Goal: Task Accomplishment & Management: Use online tool/utility

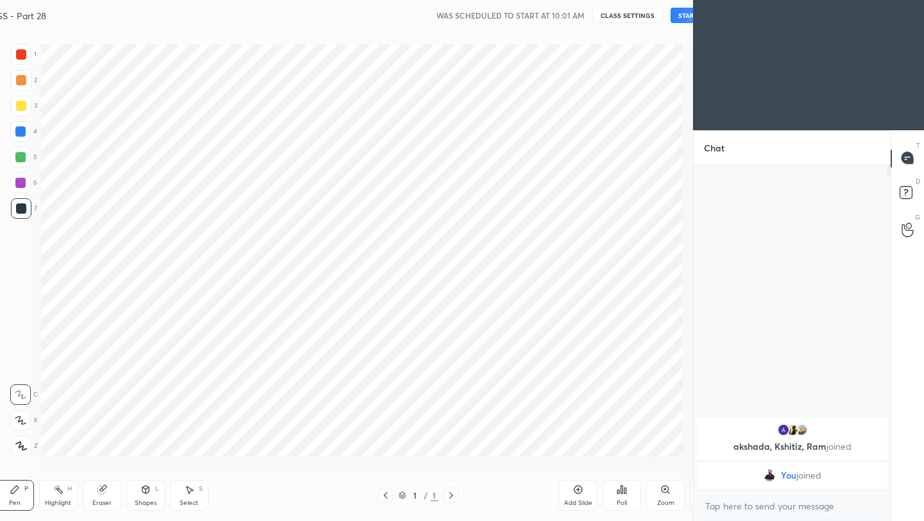
scroll to position [63723, 63520]
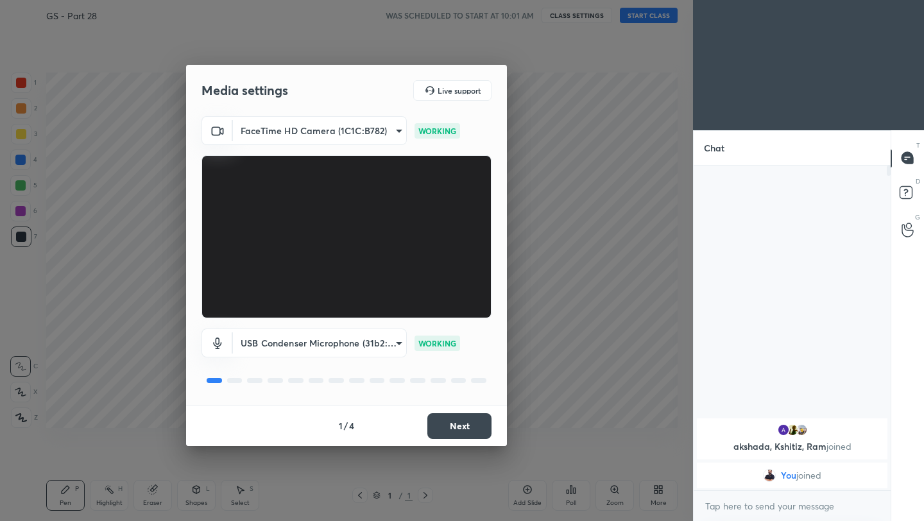
click at [450, 424] on button "Next" at bounding box center [459, 426] width 64 height 26
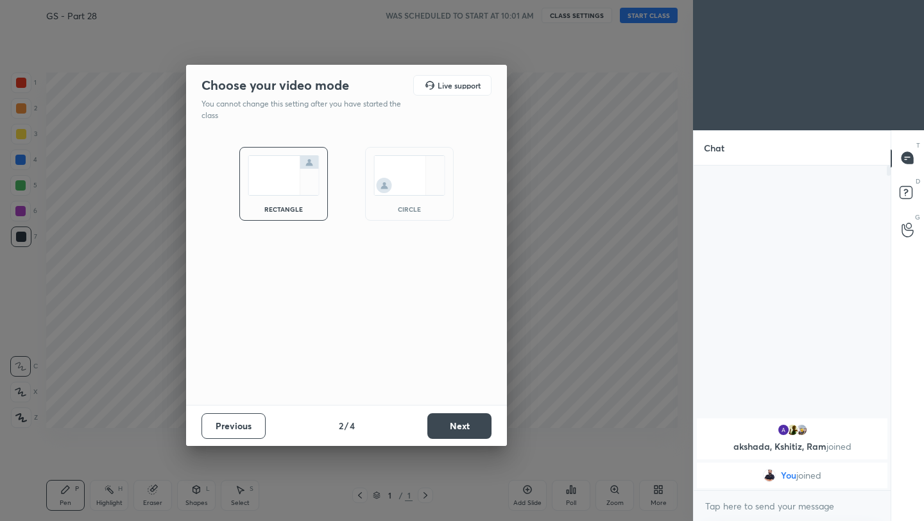
click at [450, 424] on button "Next" at bounding box center [459, 426] width 64 height 26
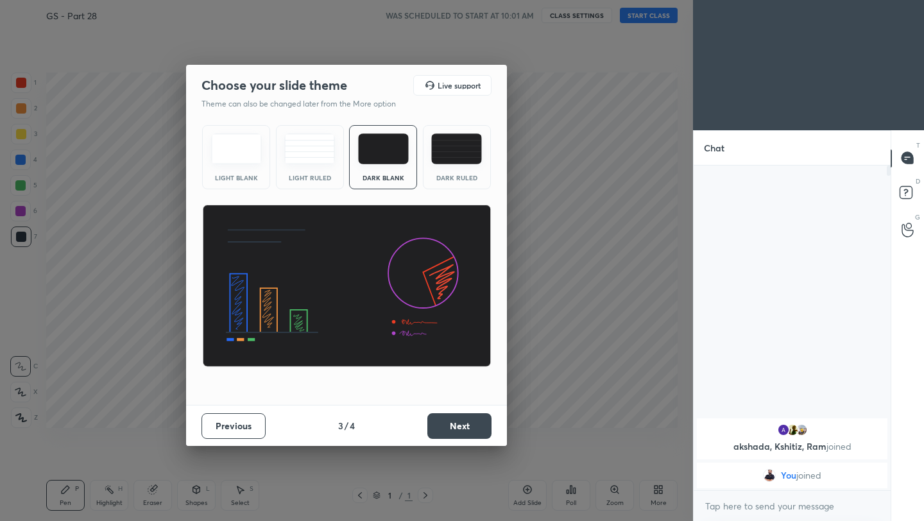
click at [450, 424] on button "Next" at bounding box center [459, 426] width 64 height 26
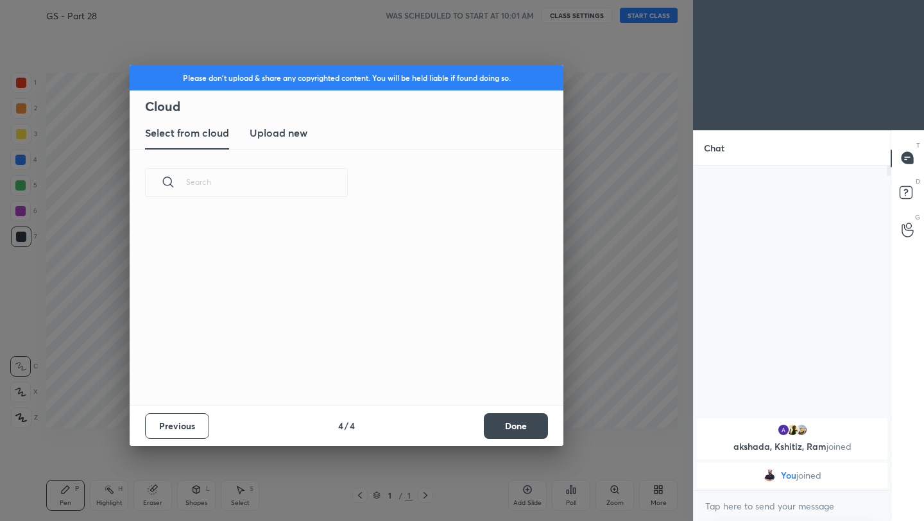
scroll to position [189, 412]
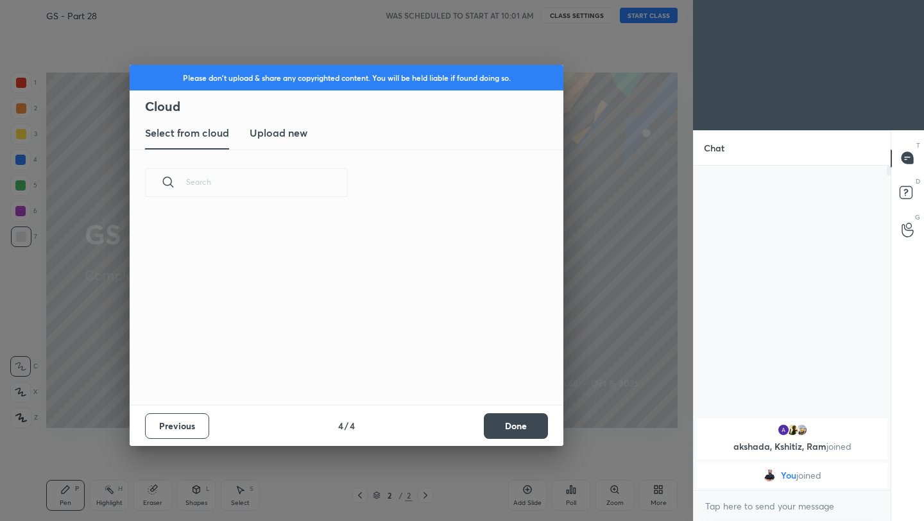
click at [502, 427] on button "Done" at bounding box center [516, 426] width 64 height 26
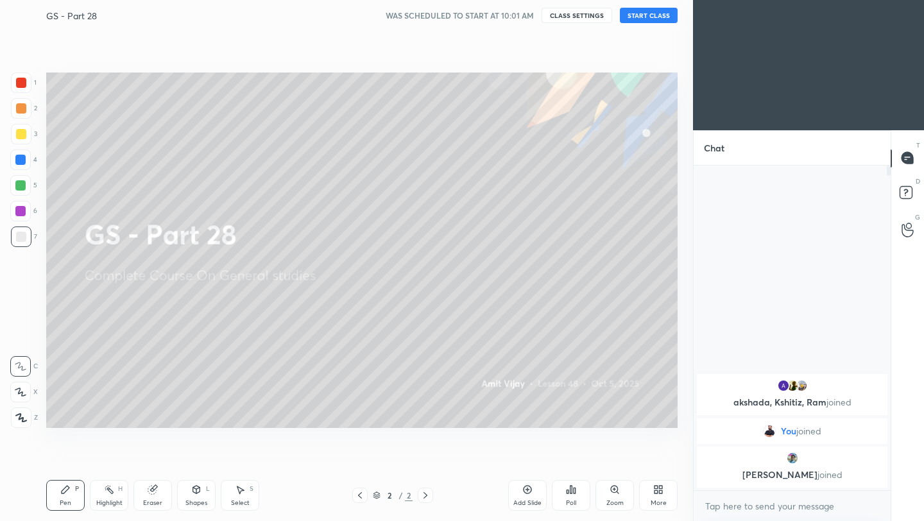
click at [662, 17] on button "START CLASS" at bounding box center [649, 15] width 58 height 15
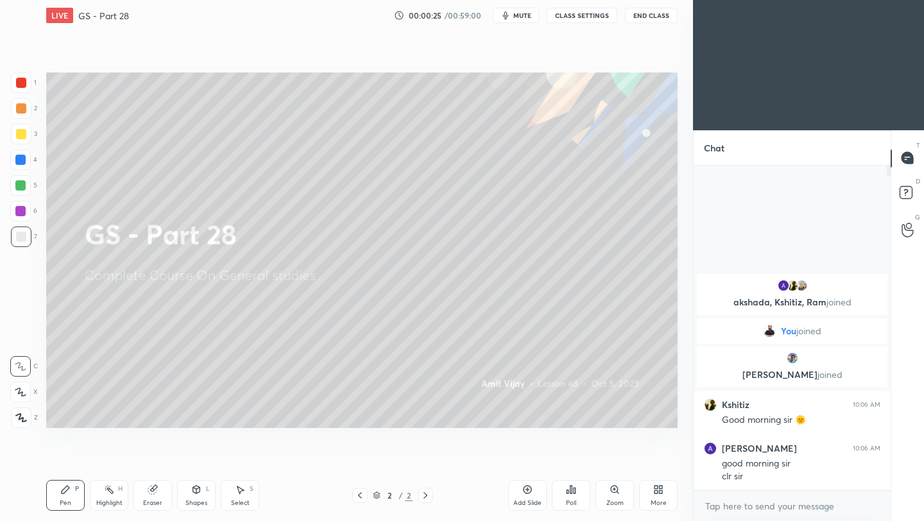
click at [527, 493] on icon at bounding box center [528, 490] width 8 height 8
click at [23, 132] on div at bounding box center [21, 134] width 10 height 10
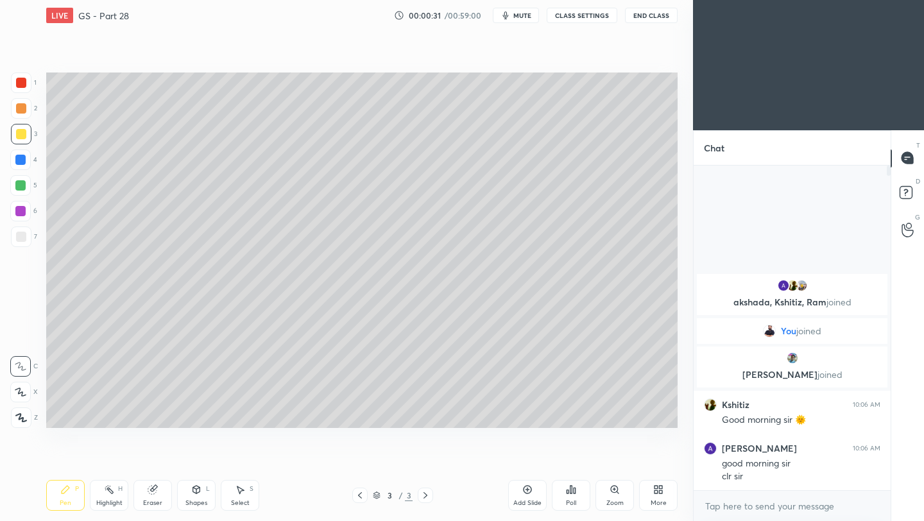
click at [19, 414] on icon at bounding box center [21, 417] width 12 height 9
drag, startPoint x: 22, startPoint y: 237, endPoint x: 44, endPoint y: 234, distance: 22.0
click at [22, 237] on div at bounding box center [21, 237] width 10 height 10
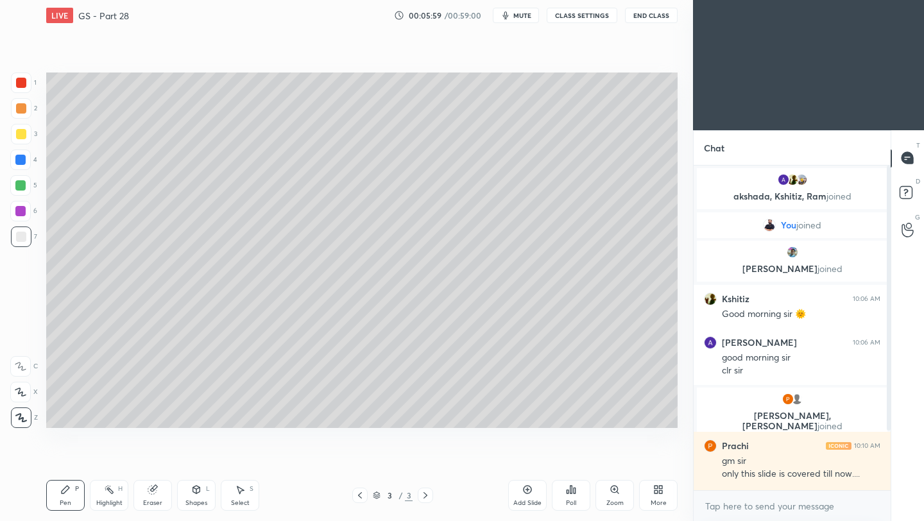
click at [528, 492] on icon at bounding box center [527, 489] width 10 height 10
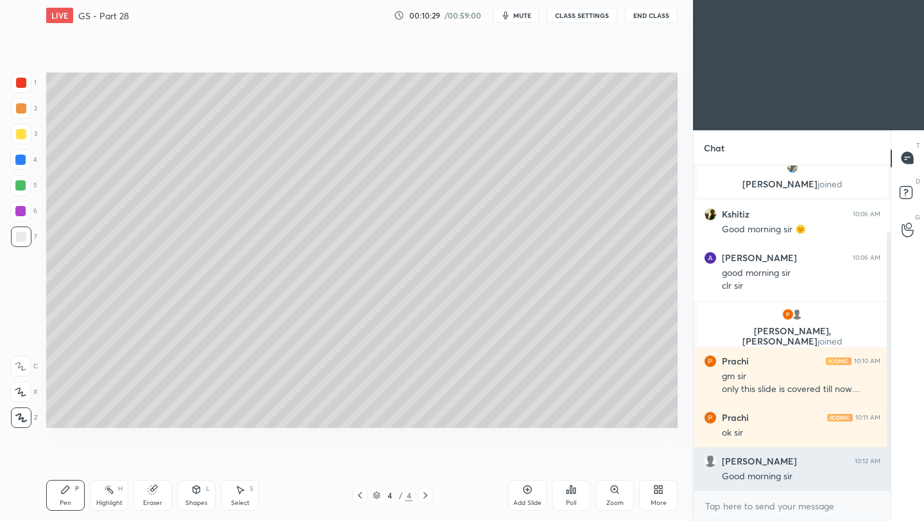
scroll to position [128, 0]
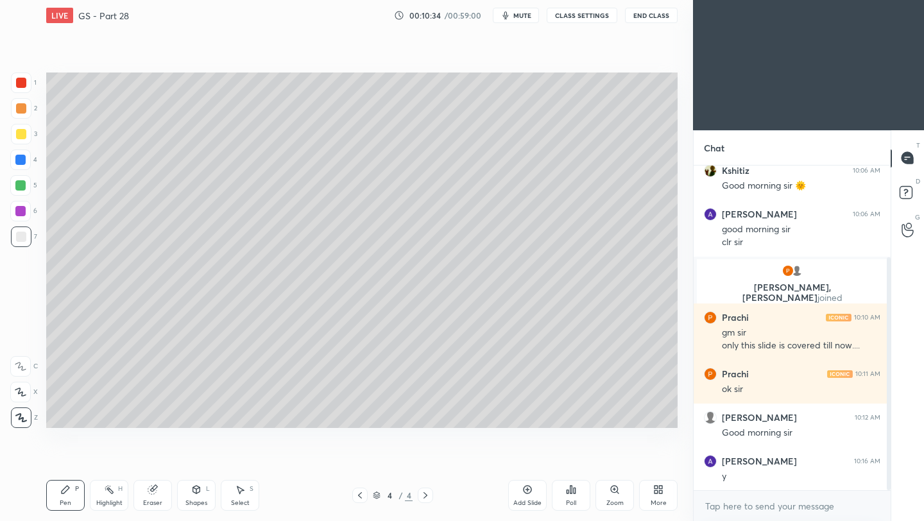
click at [527, 491] on icon at bounding box center [527, 489] width 10 height 10
click at [24, 137] on div at bounding box center [21, 134] width 10 height 10
click at [22, 237] on div at bounding box center [21, 237] width 10 height 10
click at [525, 493] on icon at bounding box center [528, 490] width 8 height 8
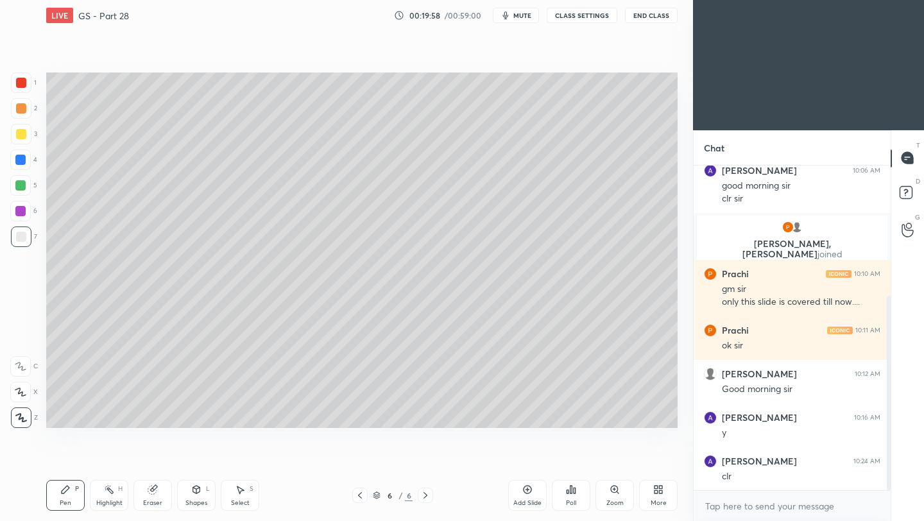
scroll to position [219, 0]
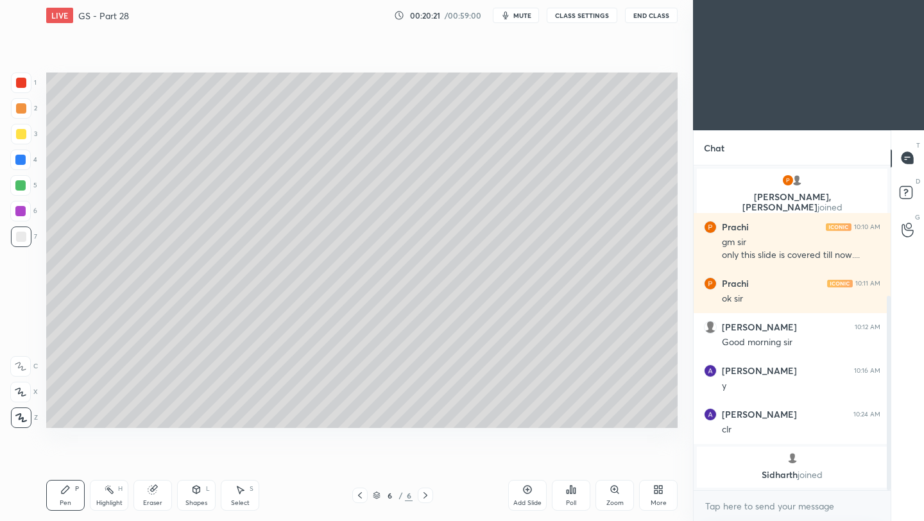
click at [527, 497] on div "Add Slide" at bounding box center [527, 495] width 38 height 31
click at [525, 493] on icon at bounding box center [528, 490] width 8 height 8
click at [529, 490] on icon at bounding box center [527, 489] width 10 height 10
click at [26, 135] on div at bounding box center [21, 134] width 21 height 21
click at [22, 237] on div at bounding box center [21, 237] width 10 height 10
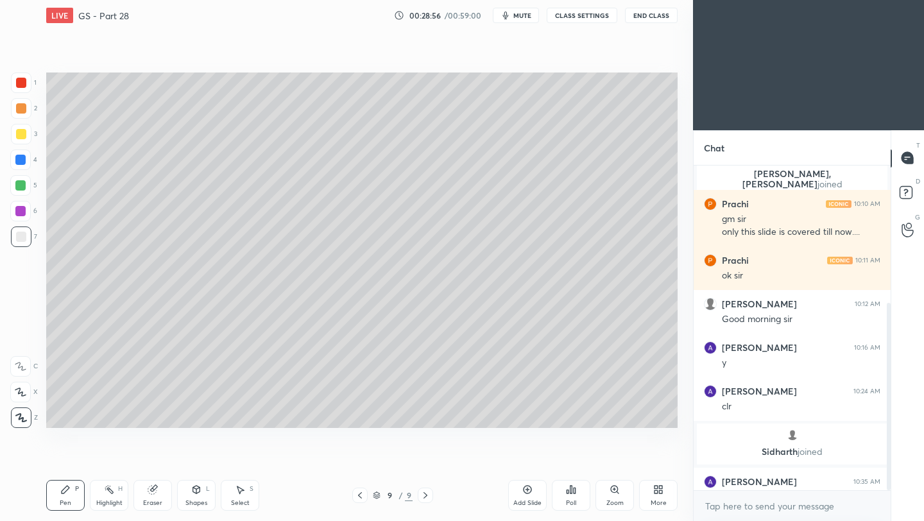
scroll to position [239, 0]
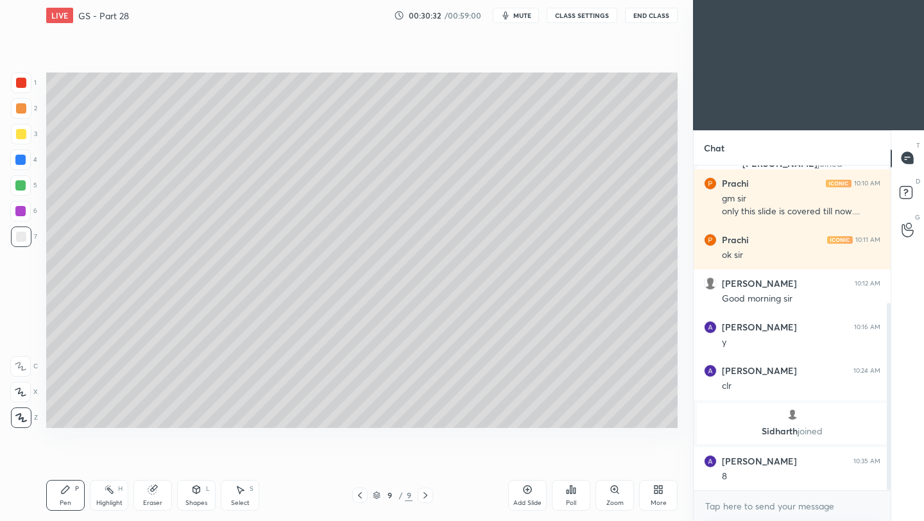
click at [660, 491] on icon at bounding box center [660, 491] width 3 height 3
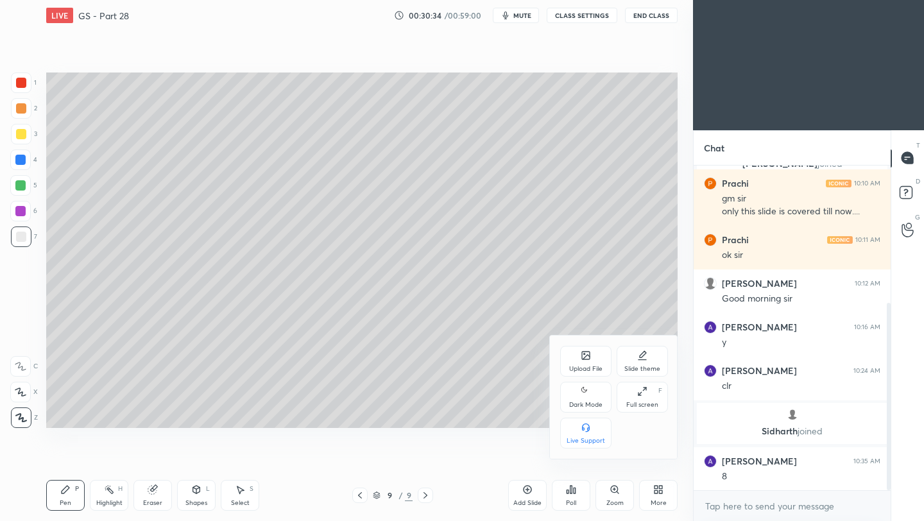
click at [591, 363] on div "Upload File" at bounding box center [585, 361] width 51 height 31
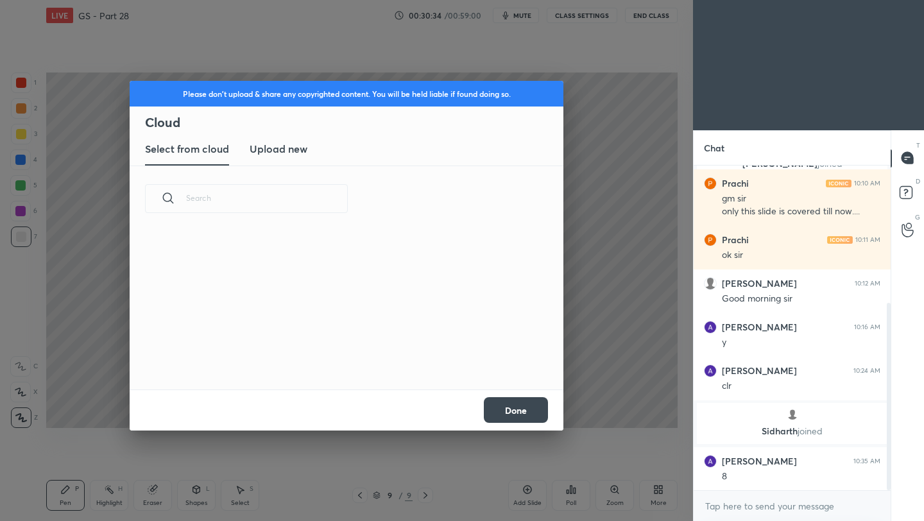
scroll to position [158, 412]
click at [295, 155] on h3 "Upload new" at bounding box center [279, 148] width 58 height 15
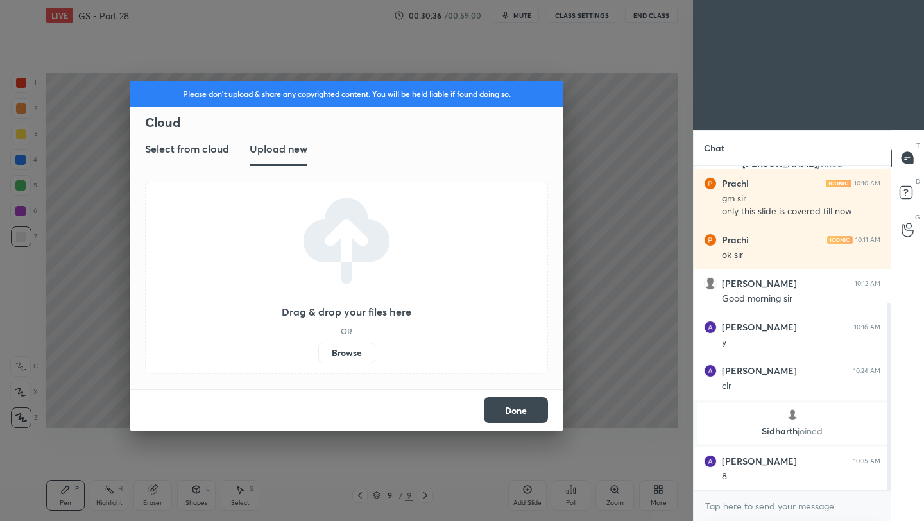
click at [354, 352] on label "Browse" at bounding box center [346, 353] width 57 height 21
click at [318, 352] on input "Browse" at bounding box center [318, 353] width 0 height 21
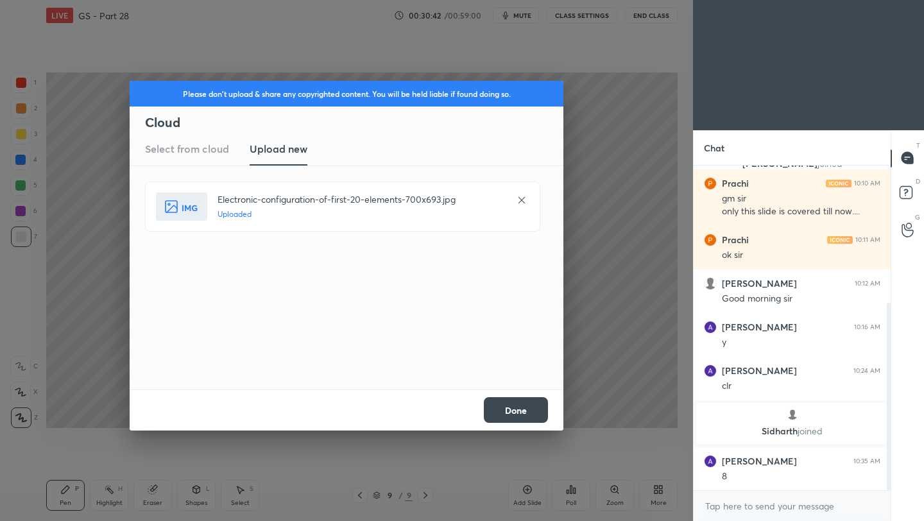
click at [518, 412] on button "Done" at bounding box center [516, 410] width 64 height 26
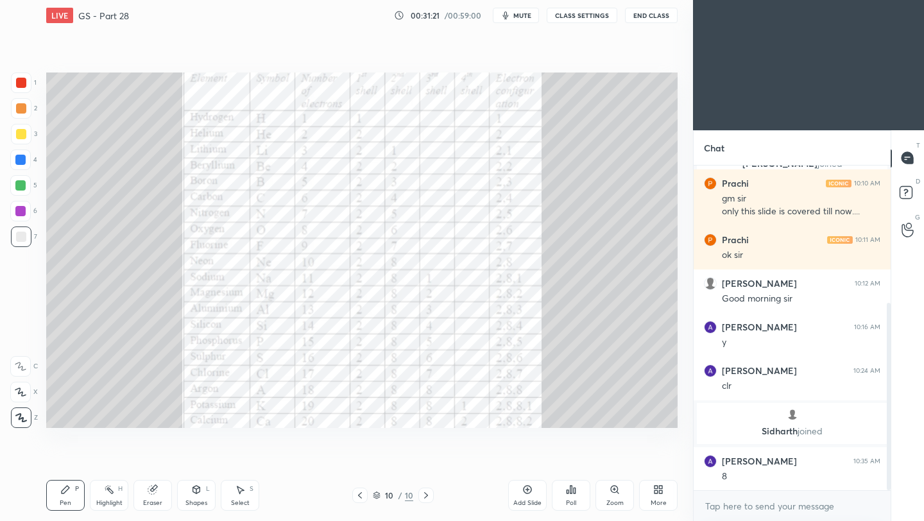
click at [523, 490] on icon at bounding box center [527, 489] width 10 height 10
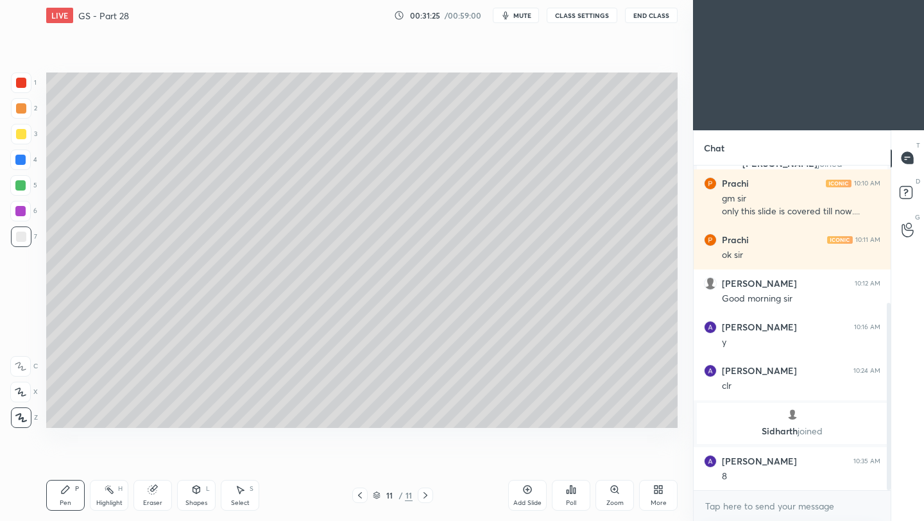
click at [24, 132] on div at bounding box center [21, 134] width 10 height 10
click at [23, 237] on div at bounding box center [21, 237] width 10 height 10
click at [20, 135] on div at bounding box center [21, 134] width 10 height 10
click at [20, 238] on div at bounding box center [21, 237] width 10 height 10
click at [529, 492] on icon at bounding box center [528, 490] width 8 height 8
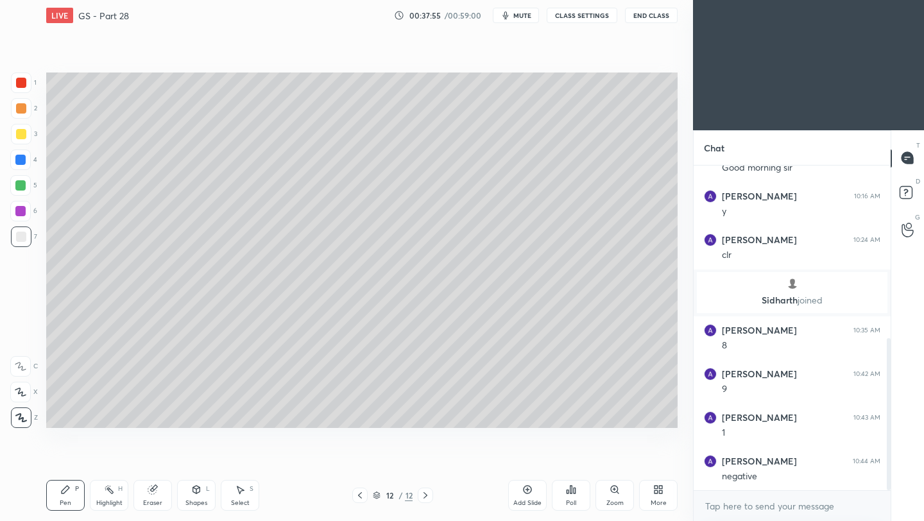
scroll to position [414, 0]
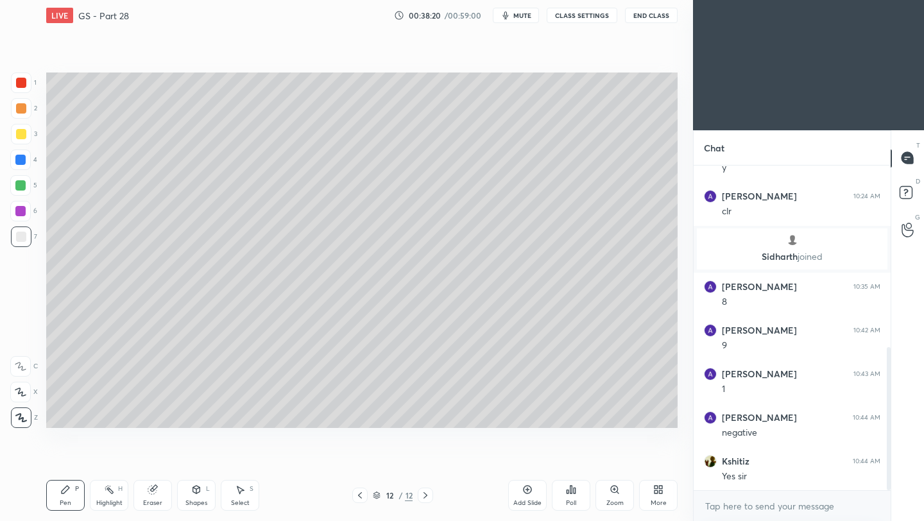
click at [527, 493] on icon at bounding box center [527, 489] width 10 height 10
click at [19, 135] on div at bounding box center [21, 134] width 10 height 10
click at [21, 237] on div at bounding box center [21, 237] width 10 height 10
click at [21, 185] on div at bounding box center [20, 185] width 10 height 10
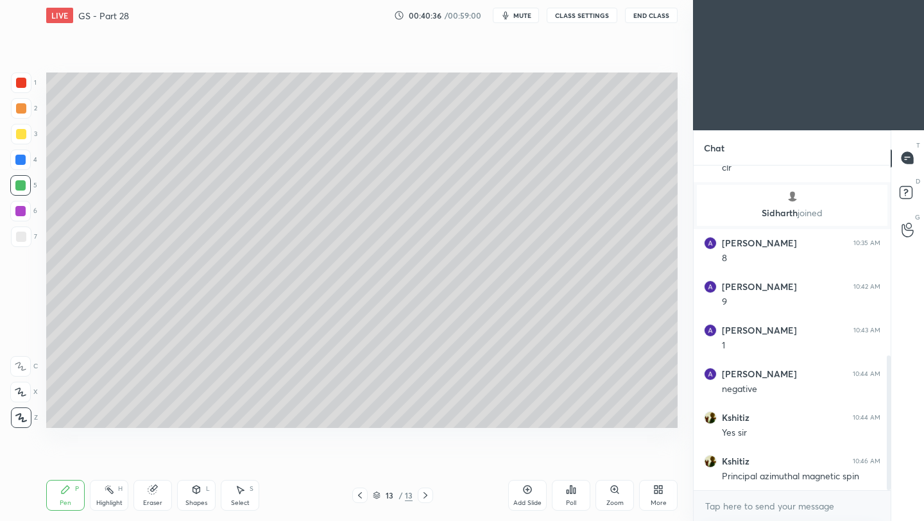
click at [24, 238] on div at bounding box center [21, 237] width 10 height 10
click at [527, 492] on icon at bounding box center [527, 489] width 10 height 10
drag, startPoint x: 23, startPoint y: 137, endPoint x: 40, endPoint y: 192, distance: 57.6
click at [24, 137] on div at bounding box center [21, 134] width 10 height 10
drag, startPoint x: 21, startPoint y: 234, endPoint x: 37, endPoint y: 234, distance: 16.0
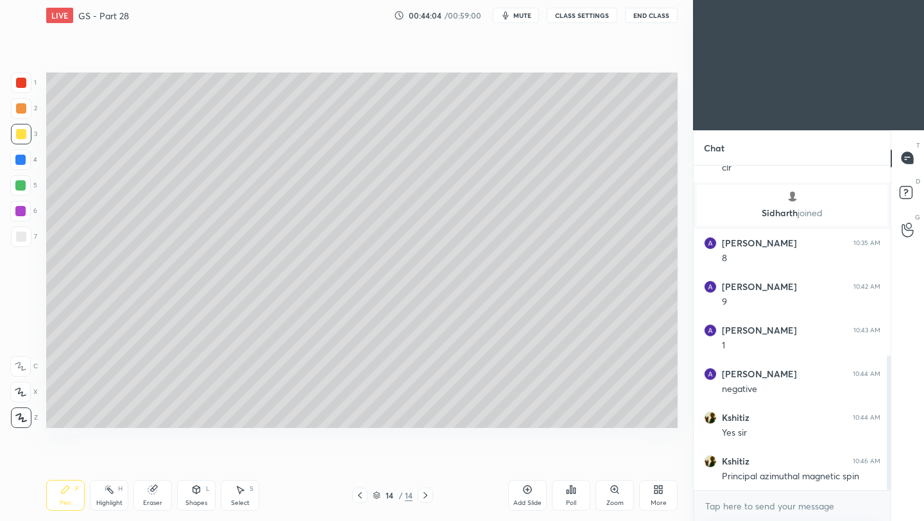
click at [22, 234] on div at bounding box center [21, 237] width 10 height 10
click at [529, 495] on div "Add Slide" at bounding box center [527, 495] width 38 height 31
click at [22, 136] on div at bounding box center [21, 134] width 10 height 10
click at [23, 185] on div at bounding box center [20, 185] width 10 height 10
click at [21, 239] on div at bounding box center [21, 237] width 10 height 10
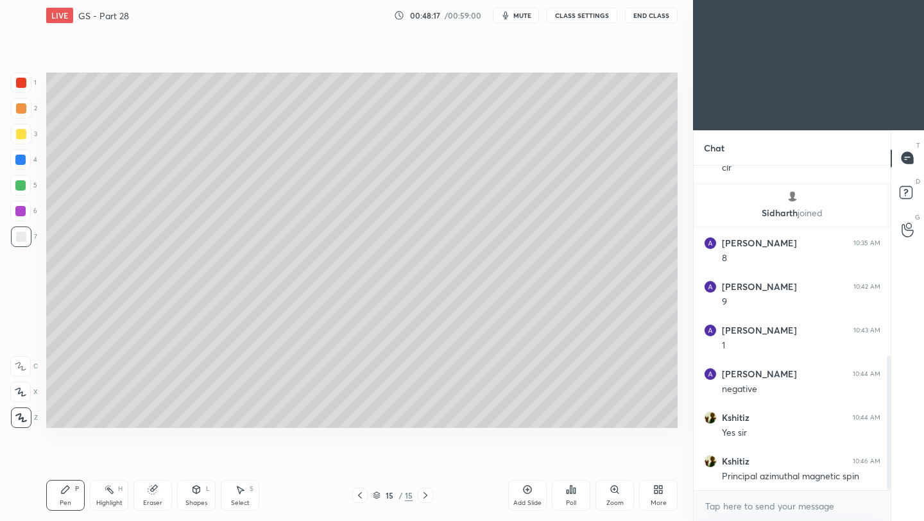
click at [527, 491] on icon at bounding box center [527, 489] width 10 height 10
click at [26, 137] on div at bounding box center [21, 134] width 21 height 21
drag, startPoint x: 24, startPoint y: 235, endPoint x: 35, endPoint y: 233, distance: 11.2
click at [24, 235] on div at bounding box center [21, 237] width 10 height 10
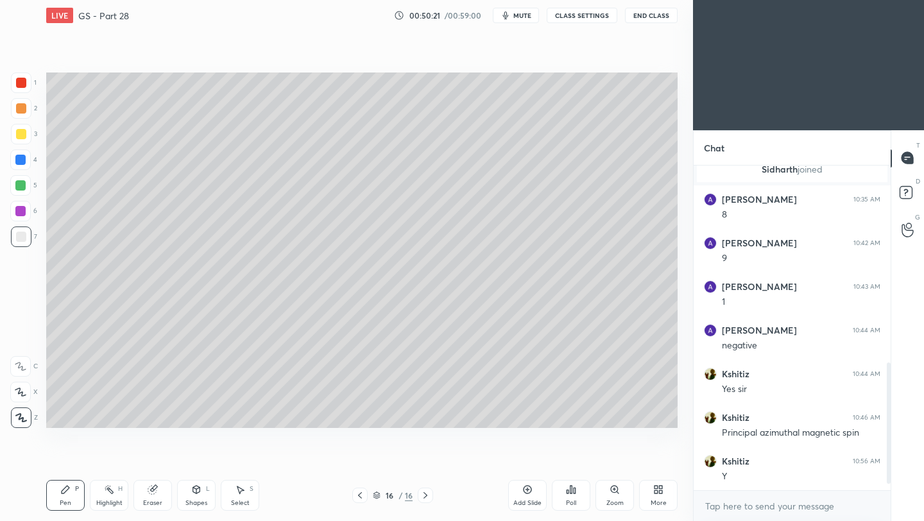
scroll to position [545, 0]
click at [527, 493] on icon at bounding box center [528, 490] width 8 height 8
click at [24, 132] on div at bounding box center [21, 134] width 10 height 10
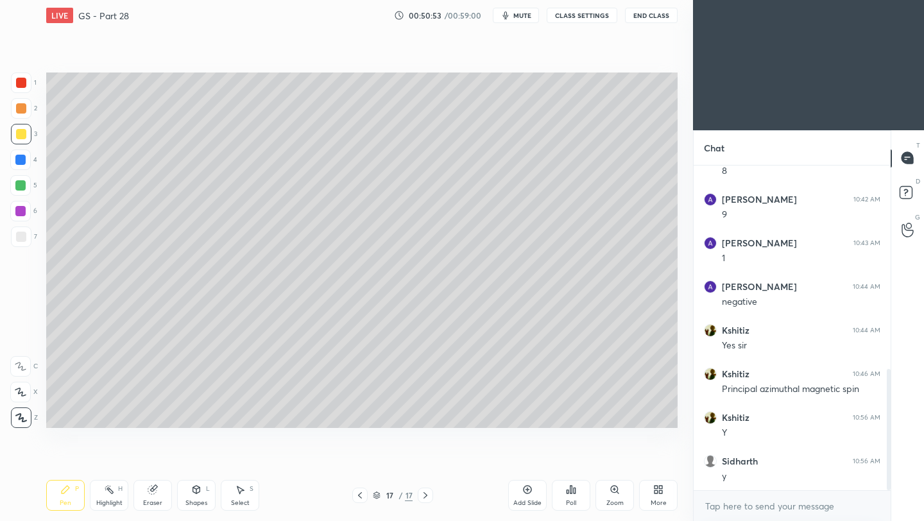
click at [19, 240] on div at bounding box center [21, 237] width 10 height 10
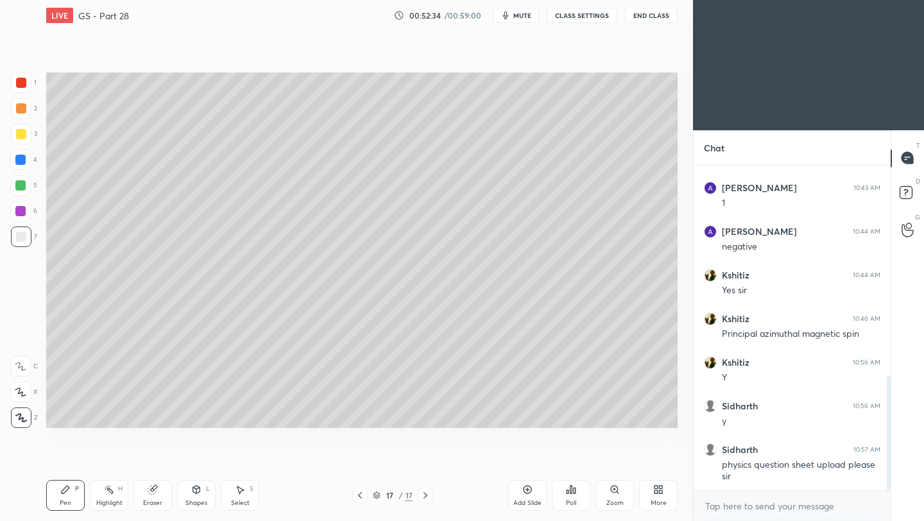
click at [21, 136] on div at bounding box center [21, 134] width 10 height 10
drag, startPoint x: 18, startPoint y: 240, endPoint x: 42, endPoint y: 306, distance: 70.2
click at [17, 241] on div at bounding box center [21, 237] width 10 height 10
click at [528, 493] on icon at bounding box center [527, 489] width 10 height 10
drag, startPoint x: 198, startPoint y: 496, endPoint x: 205, endPoint y: 493, distance: 6.9
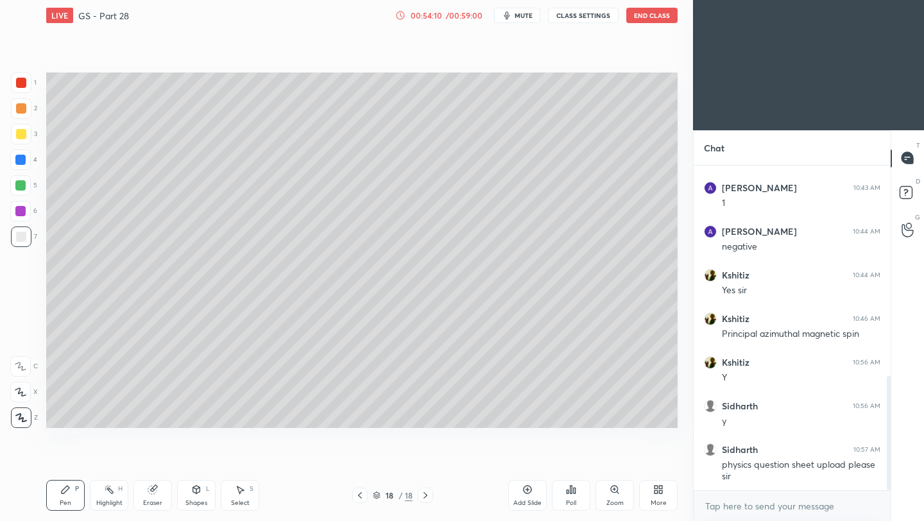
click at [199, 496] on div "Shapes L" at bounding box center [196, 495] width 38 height 31
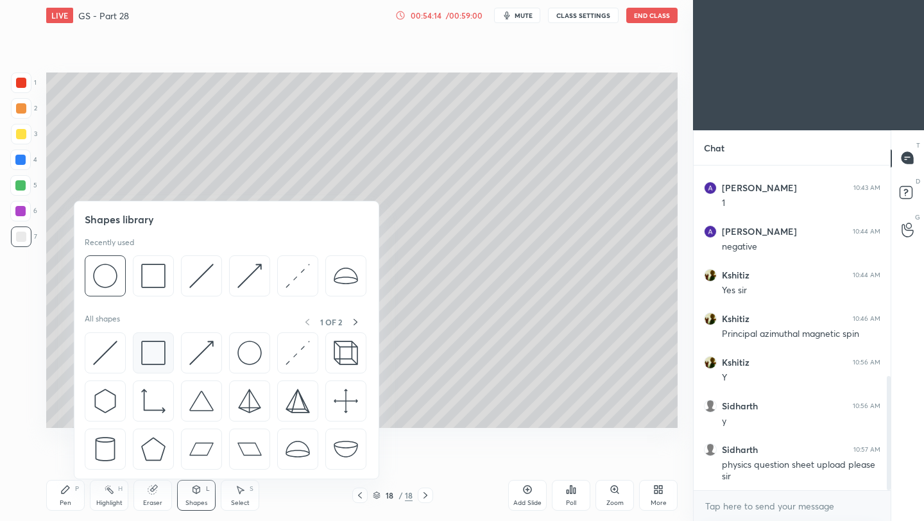
click at [151, 354] on img at bounding box center [153, 353] width 24 height 24
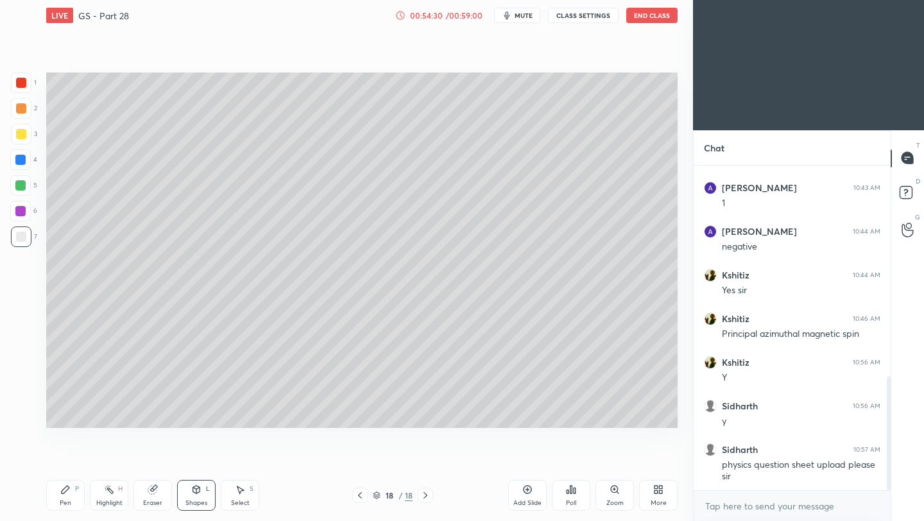
click at [69, 497] on div "Pen P" at bounding box center [65, 495] width 38 height 31
drag, startPoint x: 21, startPoint y: 132, endPoint x: 44, endPoint y: 199, distance: 71.4
click at [21, 133] on div at bounding box center [21, 134] width 10 height 10
click at [195, 495] on div "Shapes L" at bounding box center [196, 495] width 38 height 31
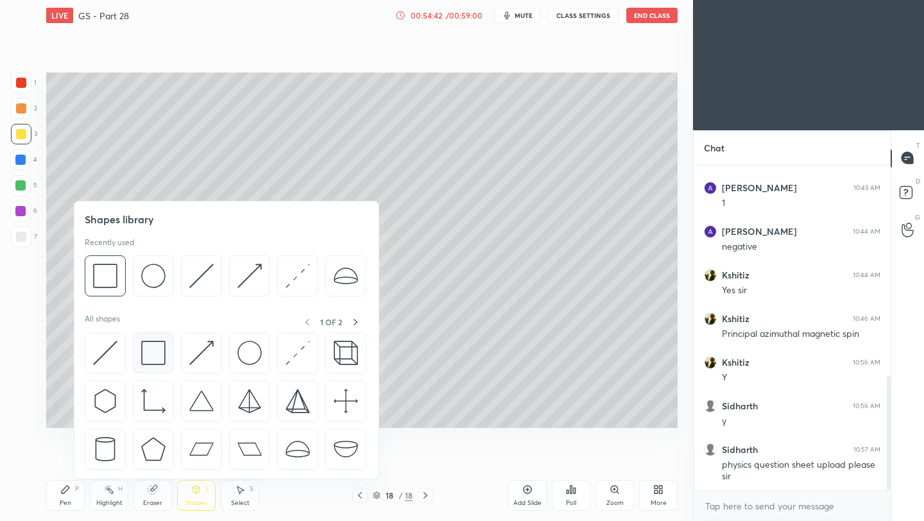
click at [153, 364] on img at bounding box center [153, 353] width 24 height 24
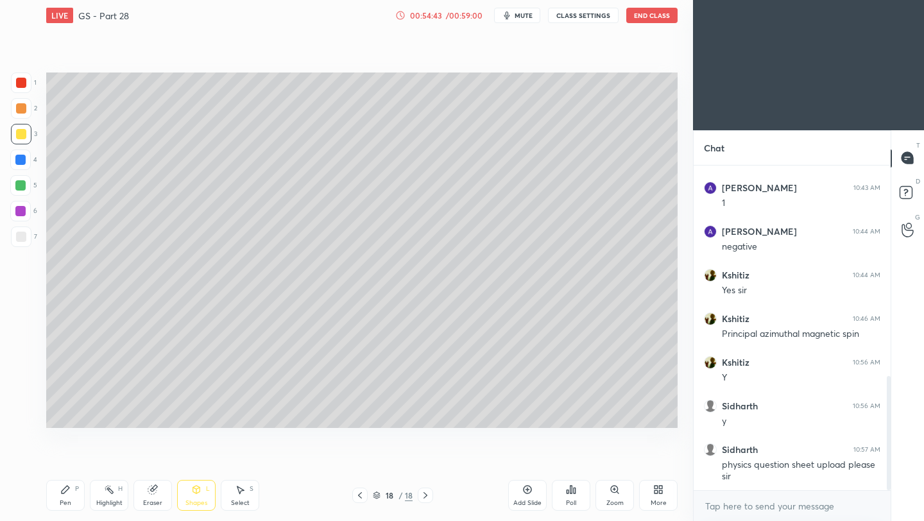
click at [21, 237] on div at bounding box center [21, 237] width 10 height 10
click at [64, 500] on div "Pen" at bounding box center [66, 503] width 12 height 6
click at [21, 136] on div at bounding box center [21, 134] width 10 height 10
click at [198, 497] on div "Shapes L" at bounding box center [196, 495] width 38 height 31
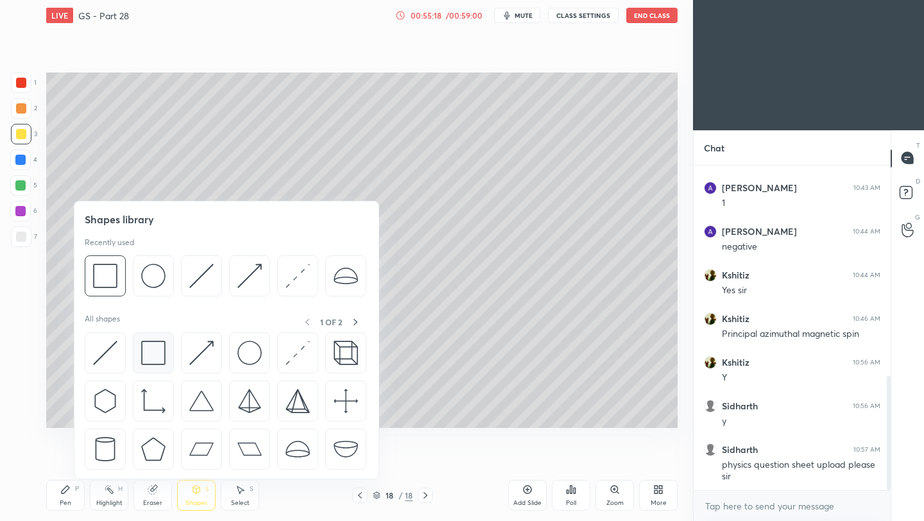
click at [156, 354] on img at bounding box center [153, 353] width 24 height 24
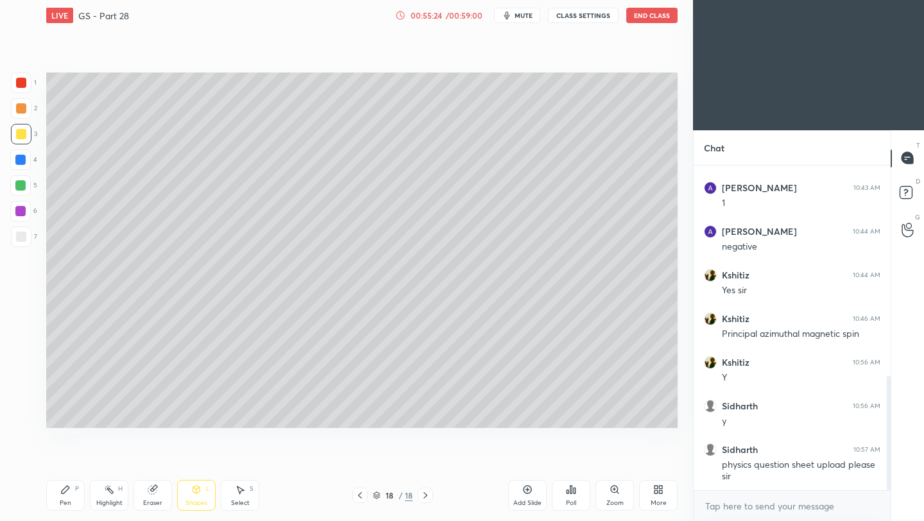
click at [67, 495] on div "Pen P" at bounding box center [65, 495] width 38 height 31
click at [192, 498] on div "Shapes L" at bounding box center [196, 495] width 38 height 31
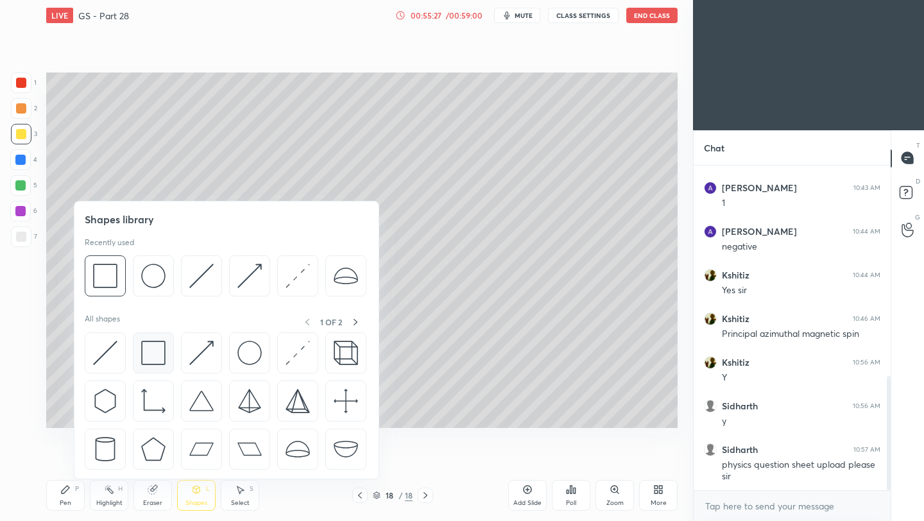
click at [152, 358] on img at bounding box center [153, 353] width 24 height 24
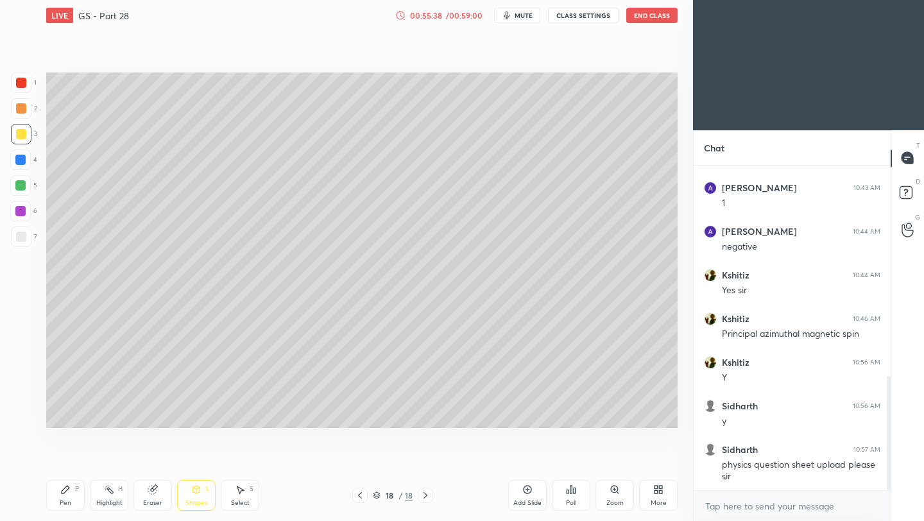
drag, startPoint x: 67, startPoint y: 497, endPoint x: 126, endPoint y: 482, distance: 60.2
click at [67, 497] on div "Pen P" at bounding box center [65, 495] width 38 height 31
click at [20, 235] on div at bounding box center [21, 237] width 10 height 10
click at [528, 490] on icon at bounding box center [527, 490] width 4 height 4
click at [21, 132] on div at bounding box center [21, 134] width 10 height 10
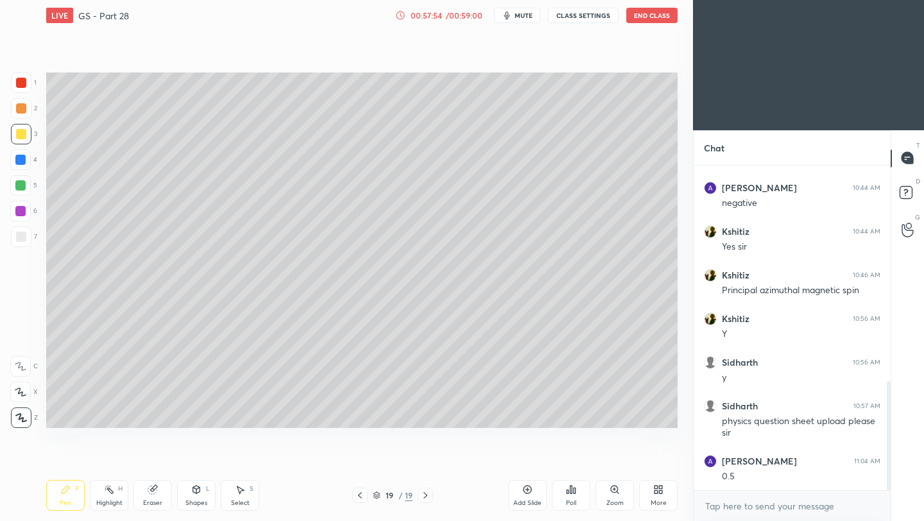
scroll to position [687, 0]
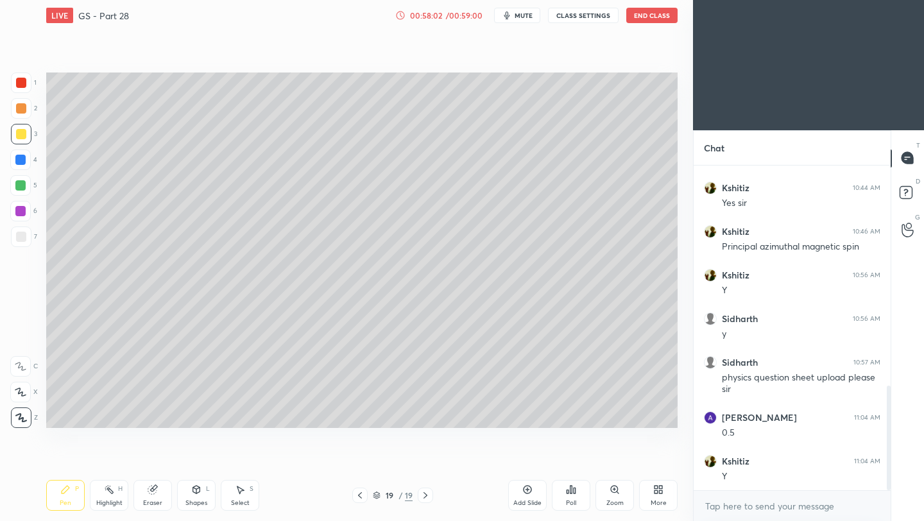
click at [30, 233] on div at bounding box center [21, 236] width 21 height 21
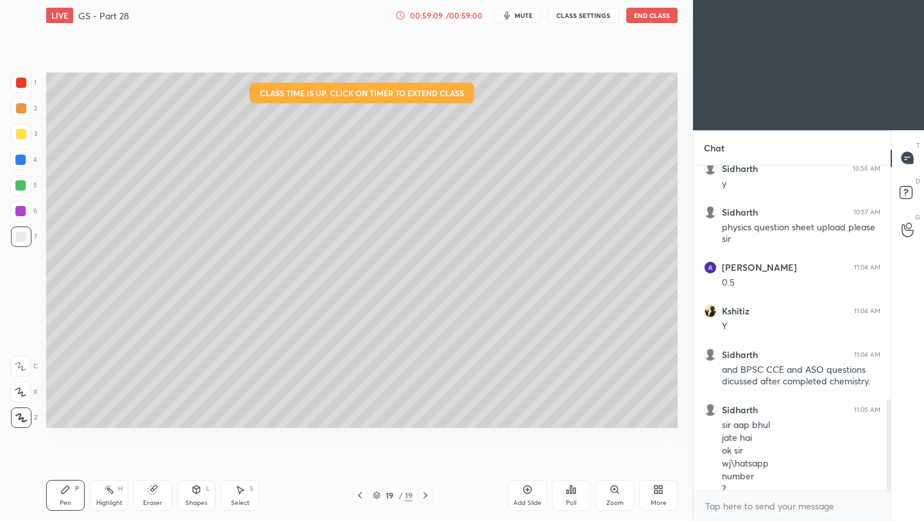
scroll to position [850, 0]
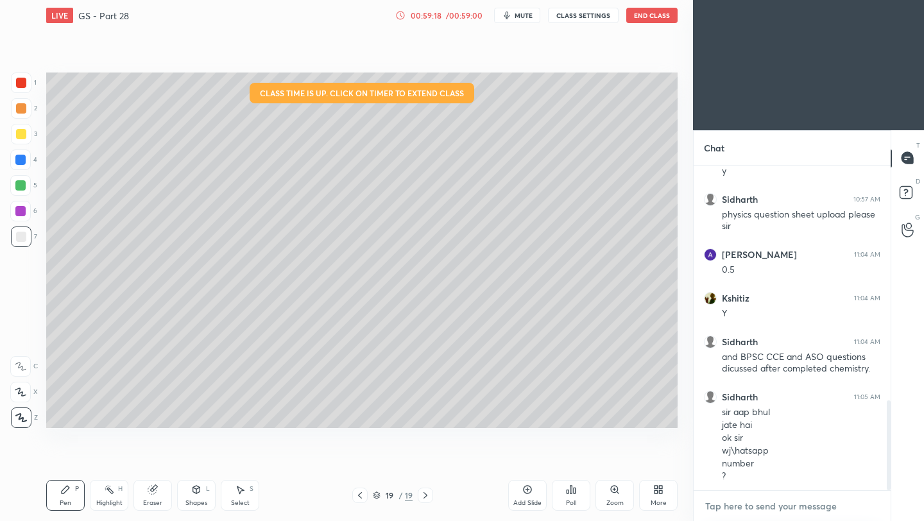
type textarea "x"
click at [775, 511] on textarea at bounding box center [792, 506] width 176 height 21
paste textarea "[URL][DOMAIN_NAME]"
type textarea "[URL][DOMAIN_NAME]"
type textarea "x"
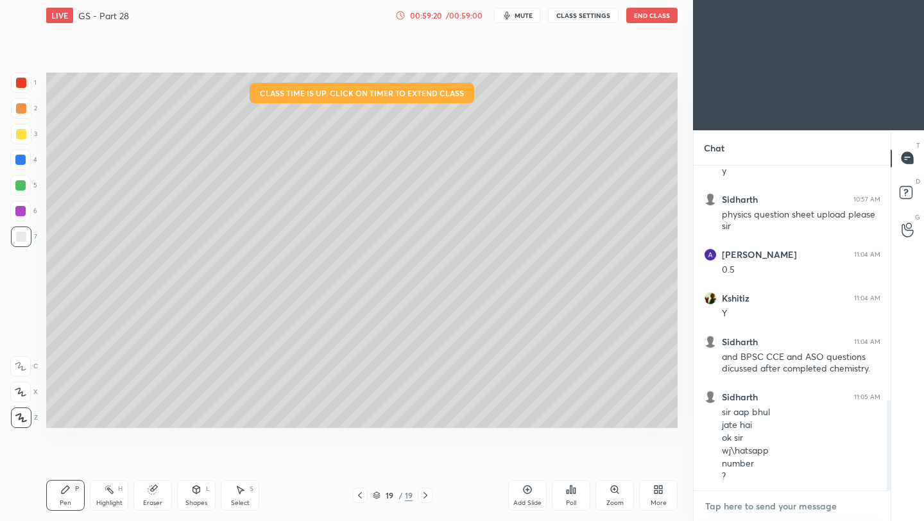
scroll to position [922, 0]
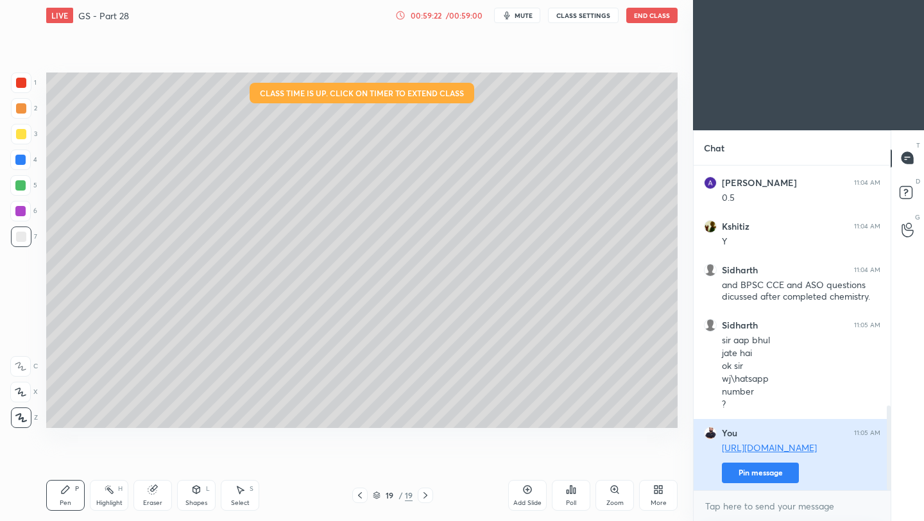
click at [786, 472] on button "Pin message" at bounding box center [760, 473] width 77 height 21
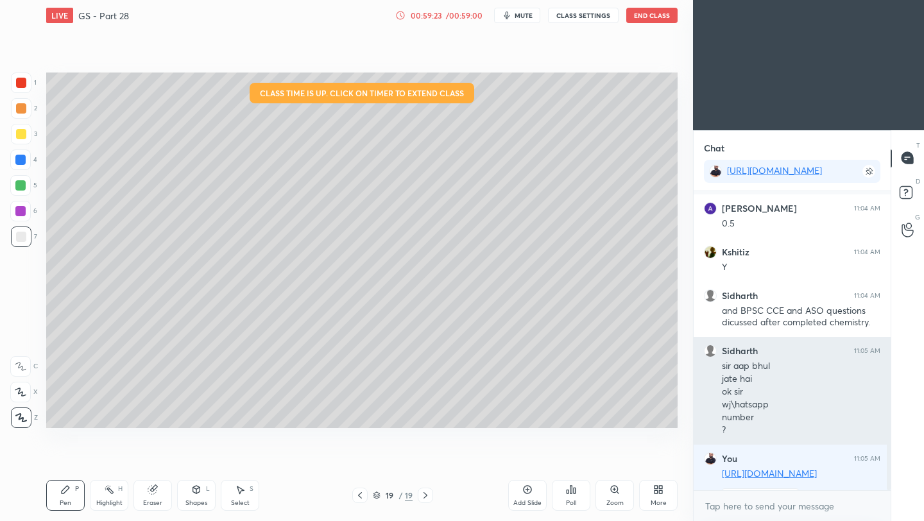
scroll to position [991, 0]
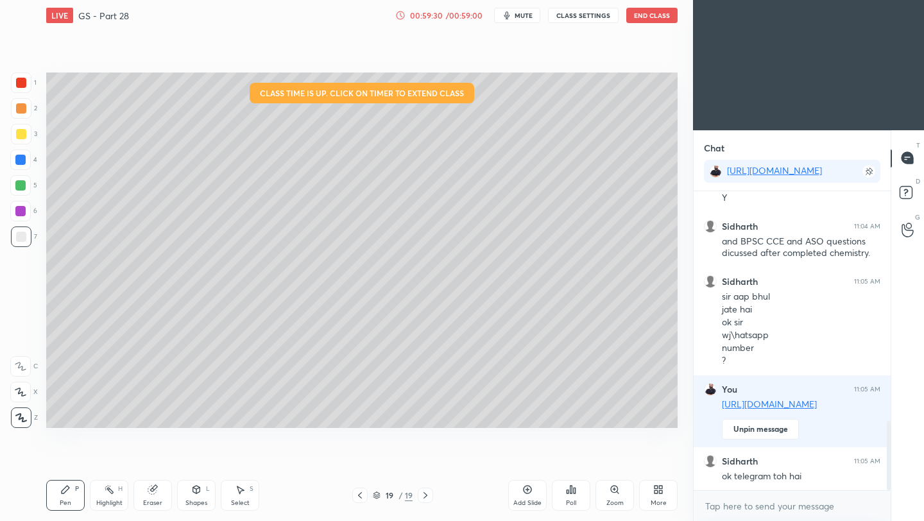
click at [658, 19] on button "End Class" at bounding box center [651, 15] width 51 height 15
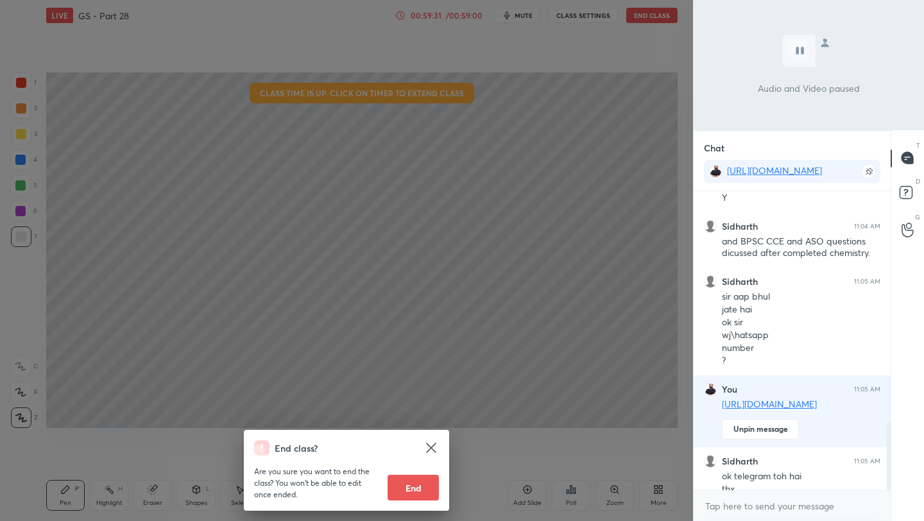
scroll to position [1004, 0]
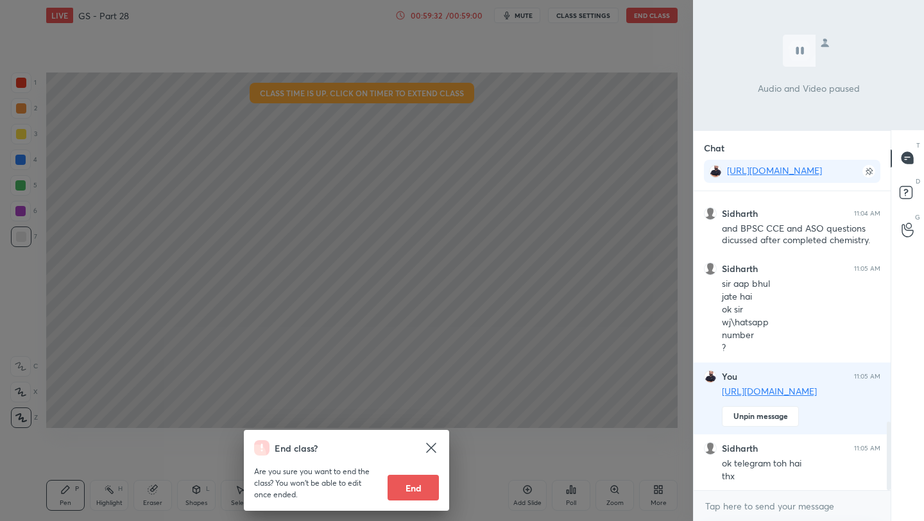
click at [424, 495] on button "End" at bounding box center [413, 488] width 51 height 26
type textarea "x"
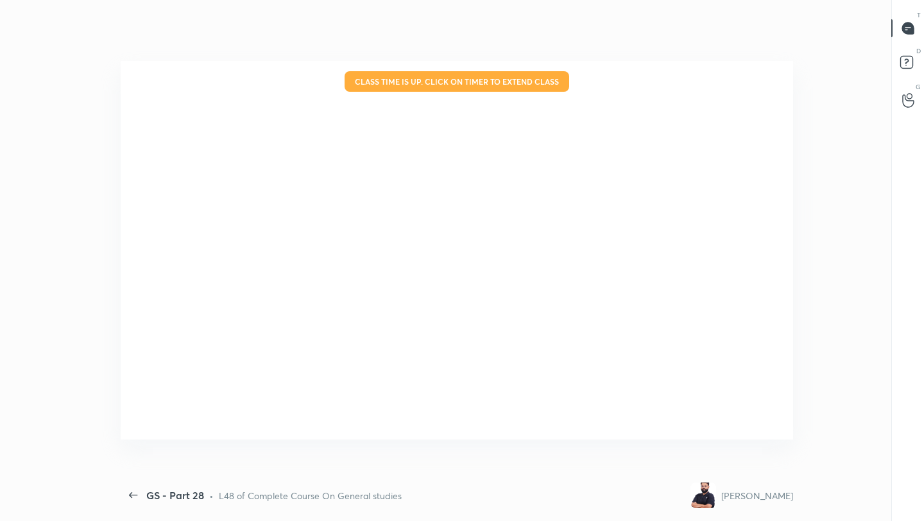
scroll to position [0, 0]
